Goal: Transaction & Acquisition: Purchase product/service

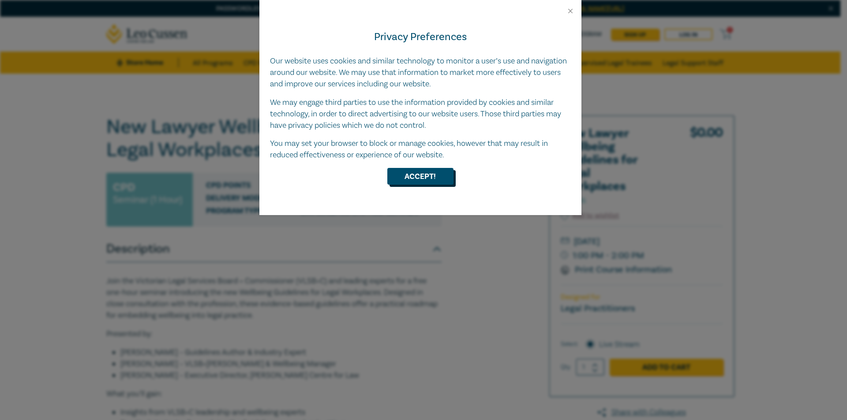
click at [415, 175] on button "Accept!" at bounding box center [420, 176] width 66 height 17
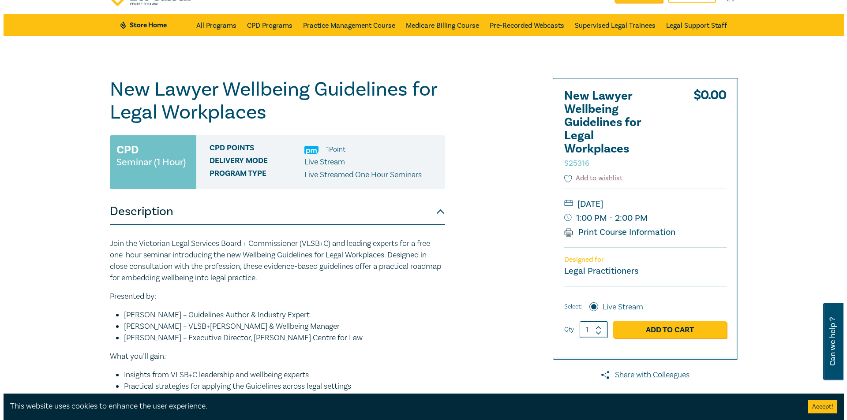
scroll to position [88, 0]
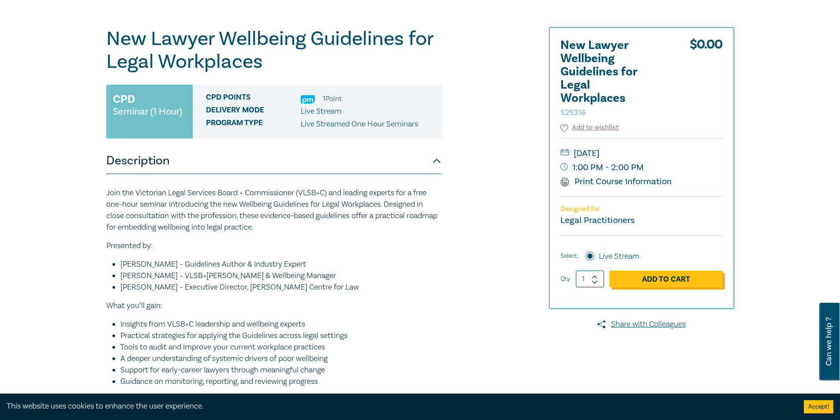
click at [644, 280] on link "Add to Cart" at bounding box center [665, 279] width 113 height 17
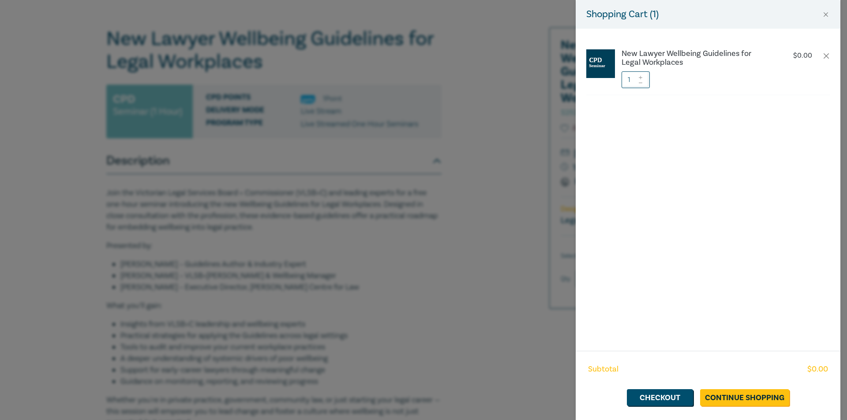
click at [732, 387] on div "Subtotal $ 0.00 Checkout Continue Shopping" at bounding box center [707, 385] width 265 height 69
click at [735, 397] on link "Continue Shopping" at bounding box center [744, 397] width 89 height 17
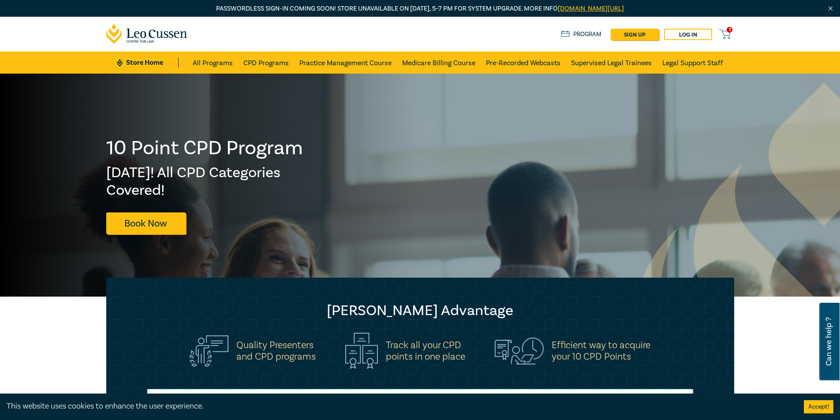
click at [152, 236] on div at bounding box center [210, 185] width 420 height 223
click at [154, 220] on link "Book Now" at bounding box center [145, 224] width 79 height 22
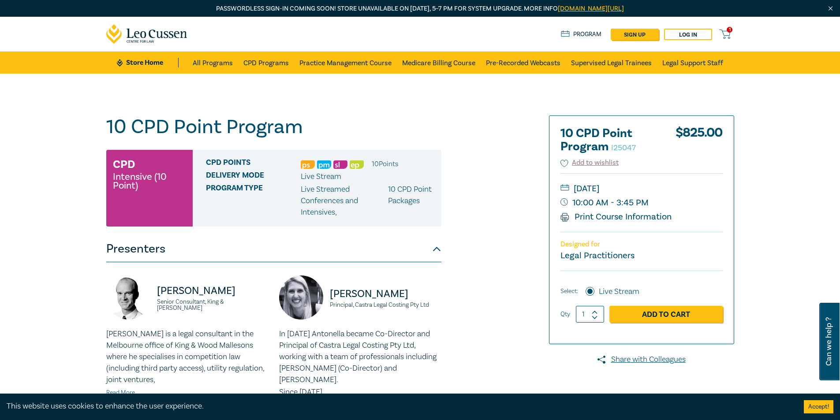
click at [728, 33] on span "1" at bounding box center [730, 30] width 6 height 6
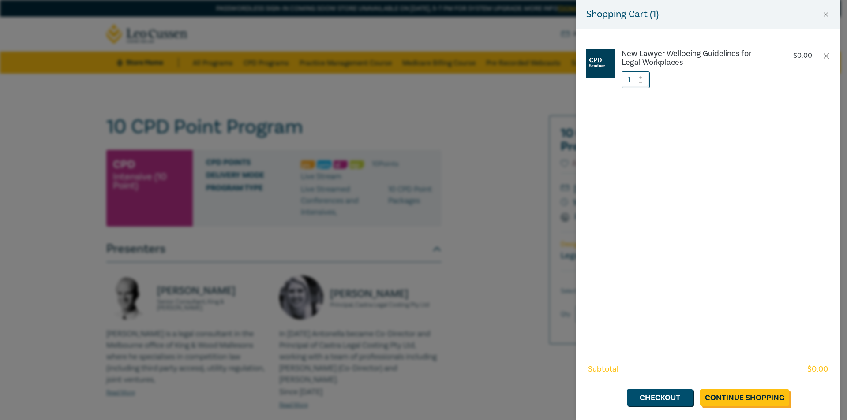
click at [746, 396] on link "Continue Shopping" at bounding box center [744, 397] width 89 height 17
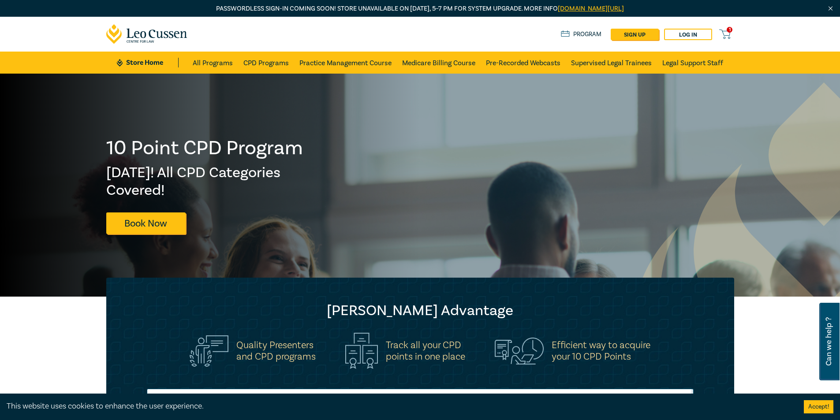
click at [732, 35] on link "1" at bounding box center [726, 34] width 15 height 11
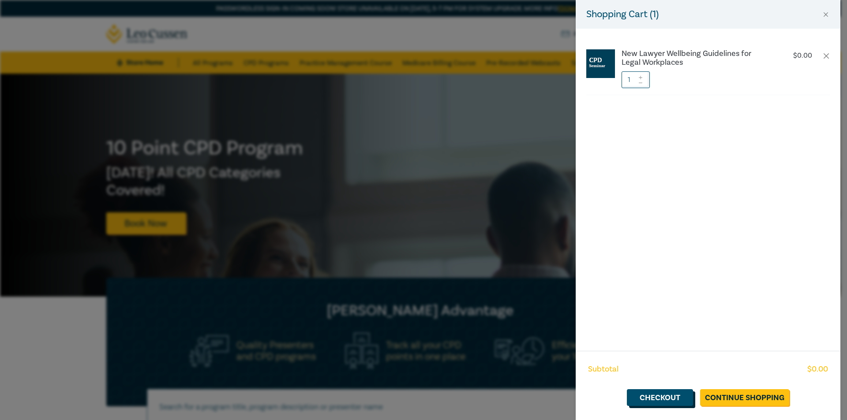
click at [657, 396] on link "Checkout" at bounding box center [660, 397] width 66 height 17
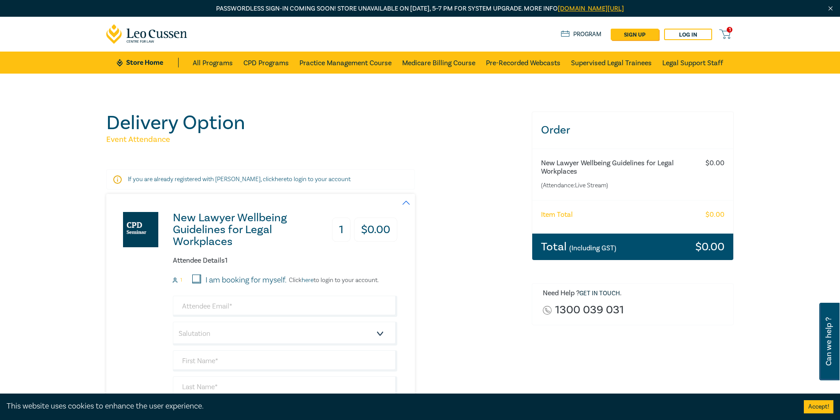
click at [206, 281] on label "I am booking for myself." at bounding box center [245, 280] width 81 height 11
click at [201, 281] on input "I am booking for myself." at bounding box center [196, 279] width 9 height 9
checkbox input "true"
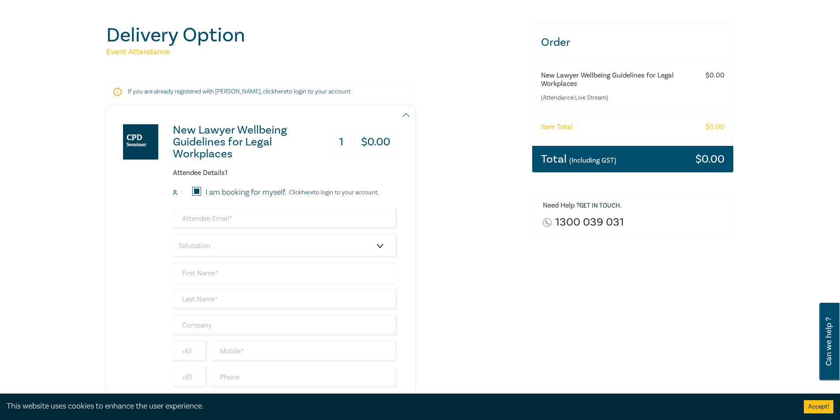
scroll to position [88, 0]
click at [220, 220] on input "email" at bounding box center [285, 218] width 224 height 21
type input "[EMAIL_ADDRESS][DOMAIN_NAME]"
type input "RANA"
type input "DUTTA"
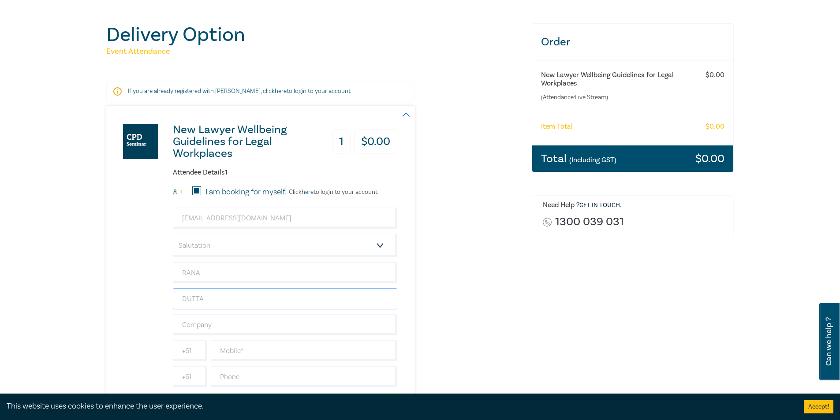
type input "0488102636"
type input "[GEOGRAPHIC_DATA]"
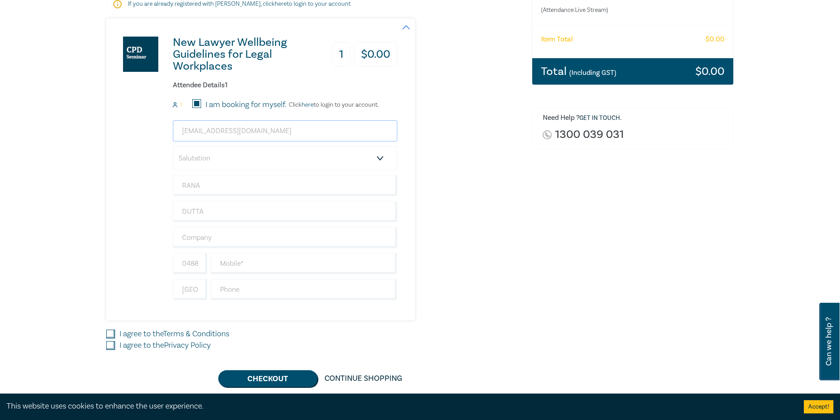
scroll to position [176, 0]
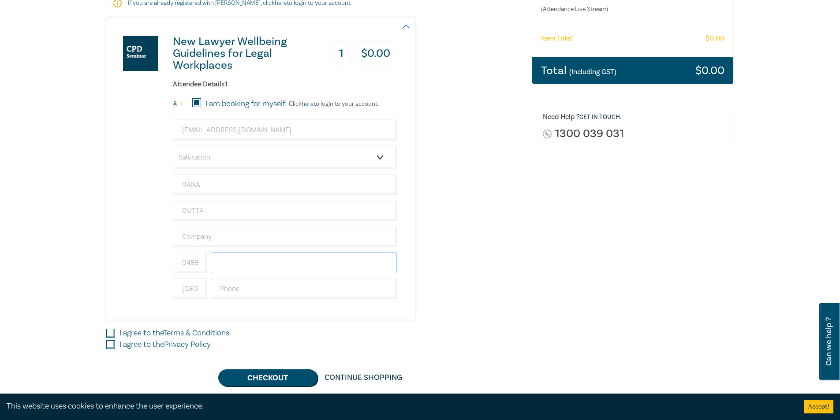
click at [252, 258] on input "text" at bounding box center [304, 262] width 187 height 21
type input "0488102636"
click at [247, 291] on input "text" at bounding box center [304, 288] width 187 height 21
type input "0488102636"
click at [324, 317] on div "New Lawyer Wellbeing Guidelines for Legal Workplaces 1 $ 0.00 Attendee Details …" at bounding box center [251, 169] width 291 height 302
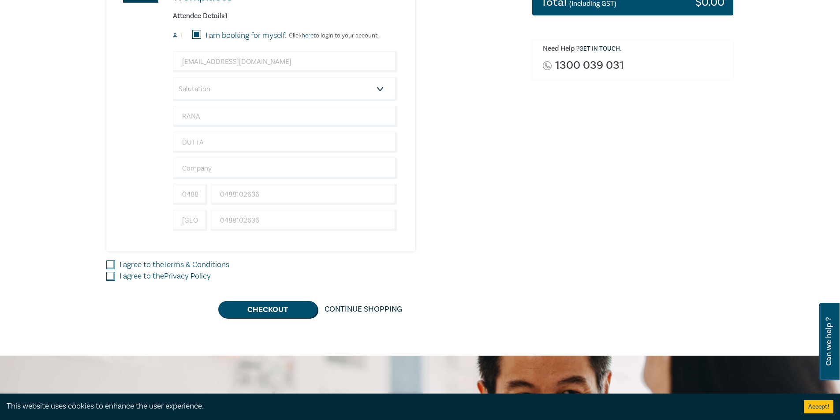
scroll to position [265, 0]
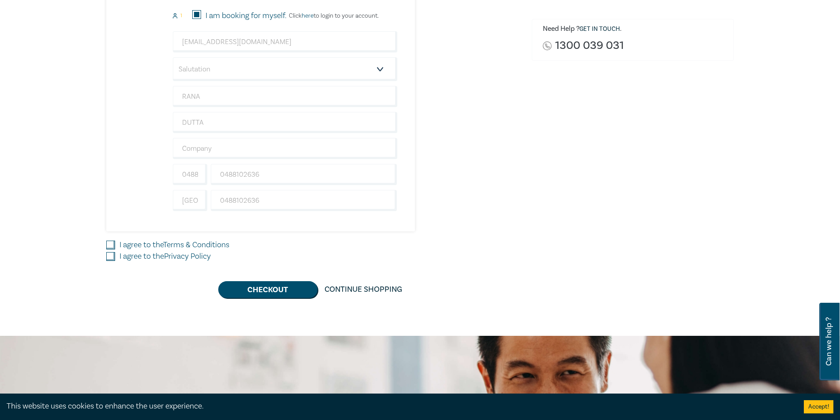
click at [114, 245] on input "I agree to the Terms & Conditions" at bounding box center [110, 245] width 9 height 9
checkbox input "true"
click at [115, 258] on div "I agree to the Privacy Policy" at bounding box center [313, 256] width 415 height 11
click at [110, 258] on input "I agree to the Privacy Policy" at bounding box center [110, 256] width 9 height 9
checkbox input "true"
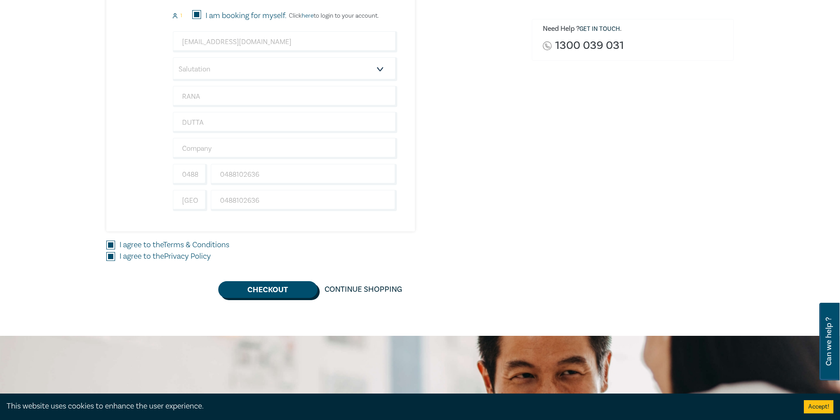
click at [263, 291] on button "Checkout" at bounding box center [267, 289] width 99 height 17
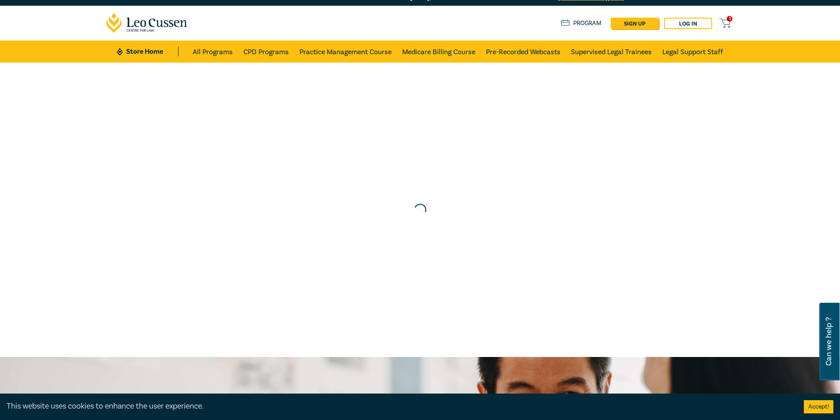
scroll to position [0, 0]
